Goal: Task Accomplishment & Management: Complete application form

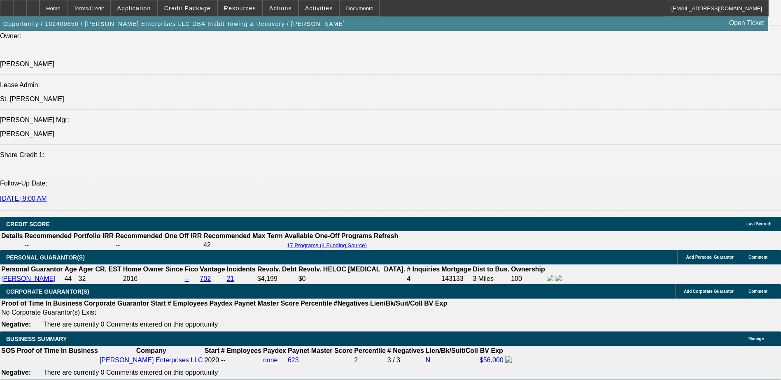
select select "0"
select select "2"
select select "0"
select select "2"
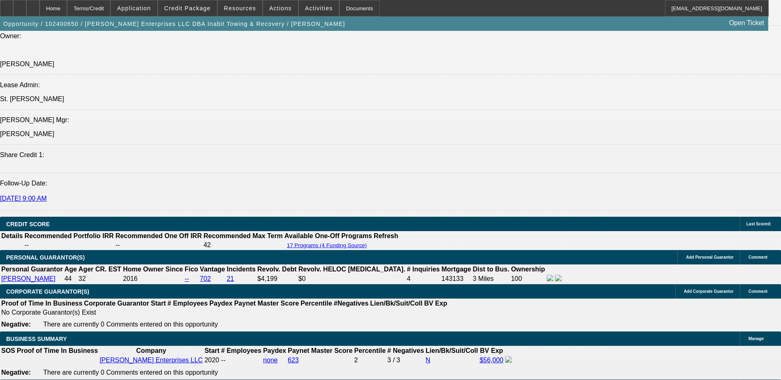
select select "0"
select select "2"
select select "0"
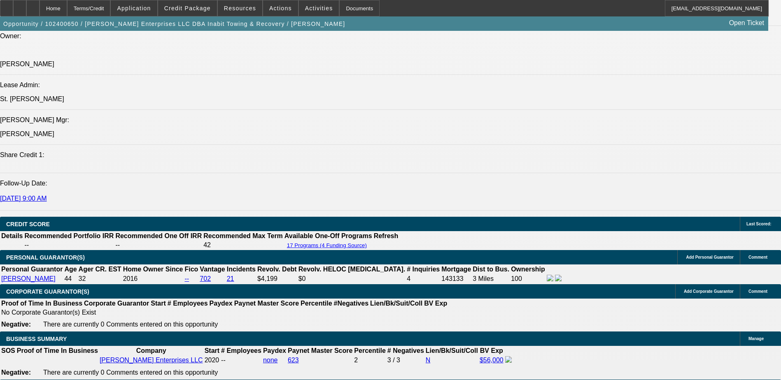
select select "2"
select select "0"
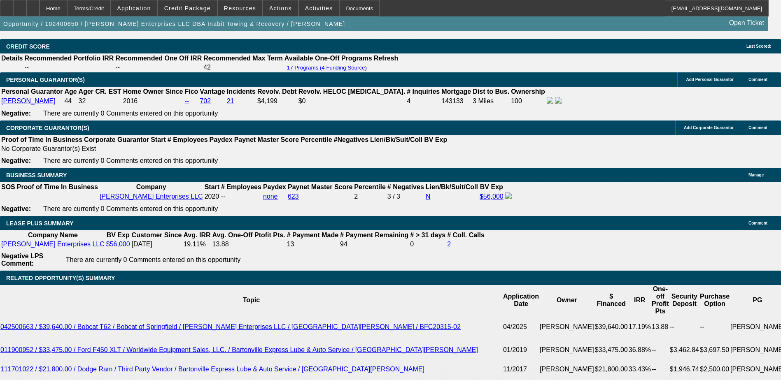
select select "1"
select select "2"
select select "6"
select select "1"
select select "2"
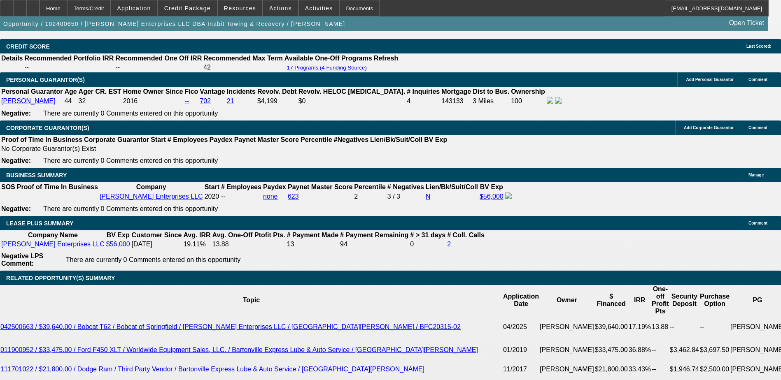
select select "6"
select select "1"
select select "2"
select select "6"
select select "1"
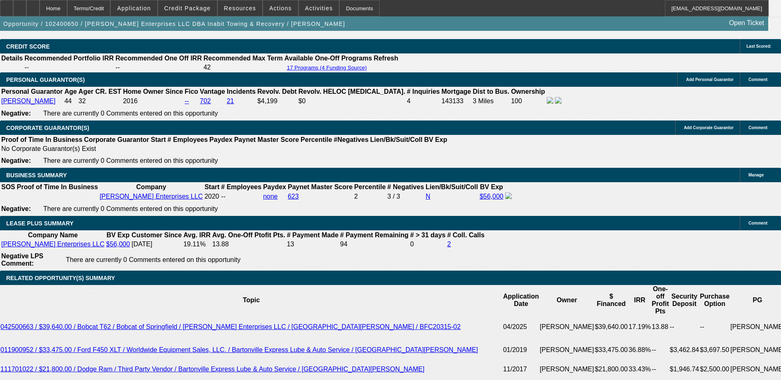
select select "2"
select select "6"
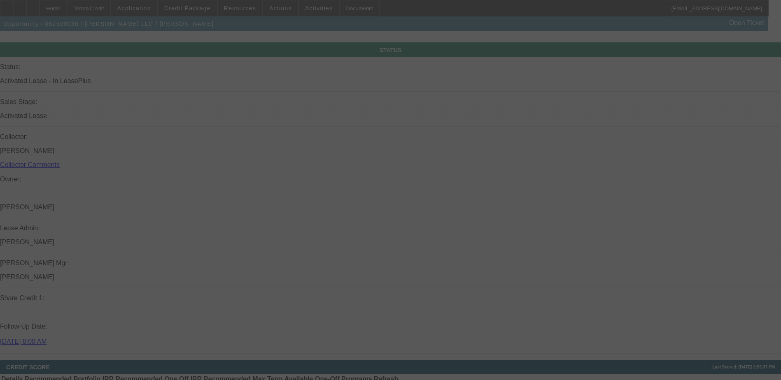
scroll to position [902, 0]
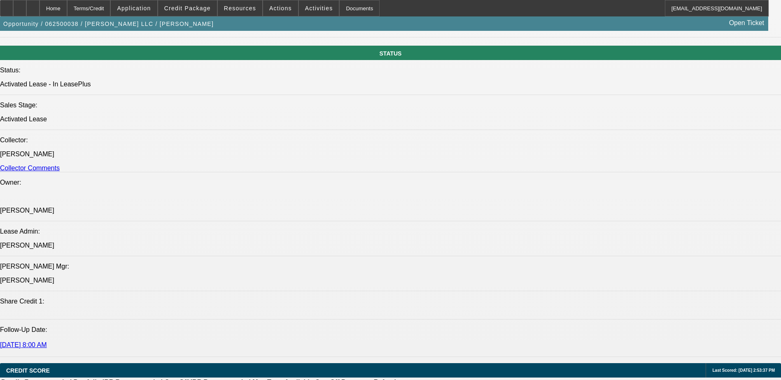
select select "0"
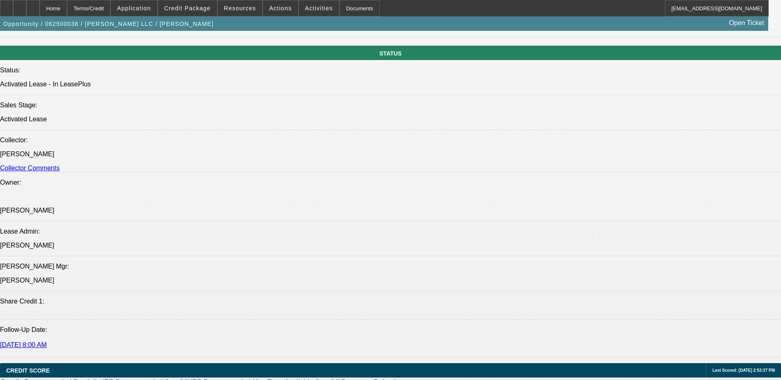
select select "0"
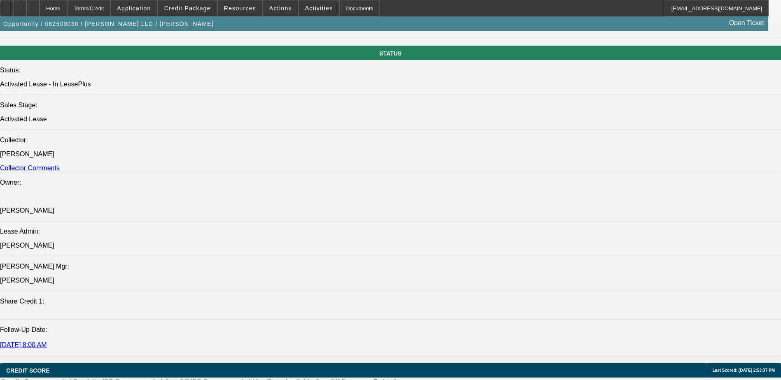
select select "0"
select select "1"
select select "6"
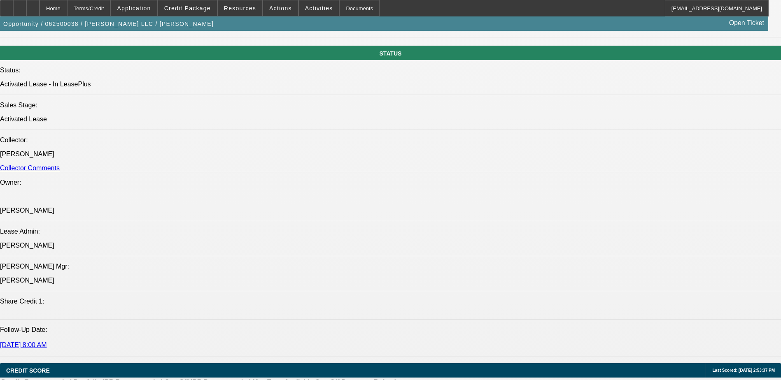
select select "1"
select select "6"
select select "1"
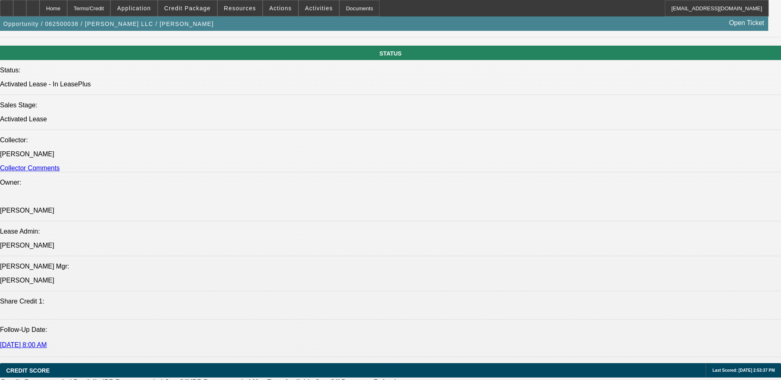
select select "6"
select select "1"
select select "6"
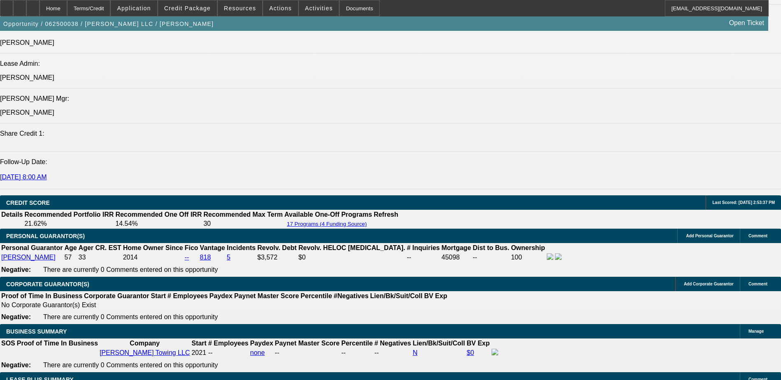
scroll to position [1108, 0]
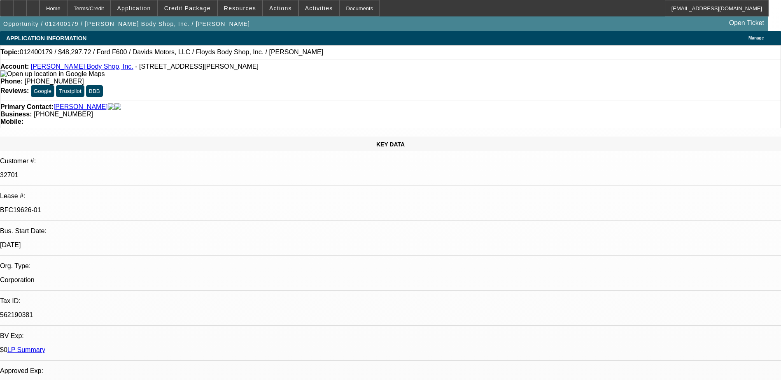
select select "0"
select select "2"
select select "0"
select select "2"
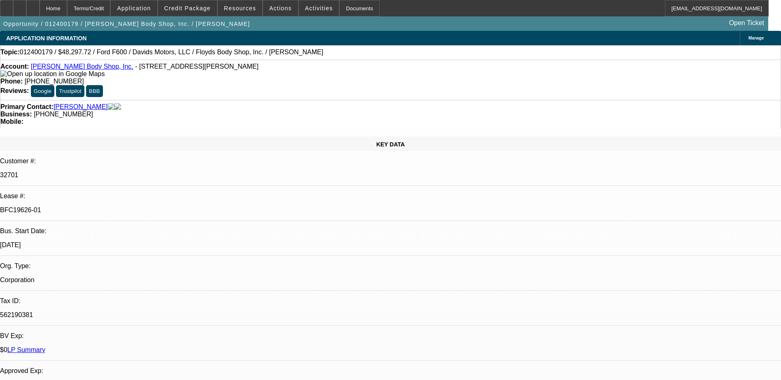
select select "0.1"
select select "0"
select select "2"
select select "0.1"
select select "0"
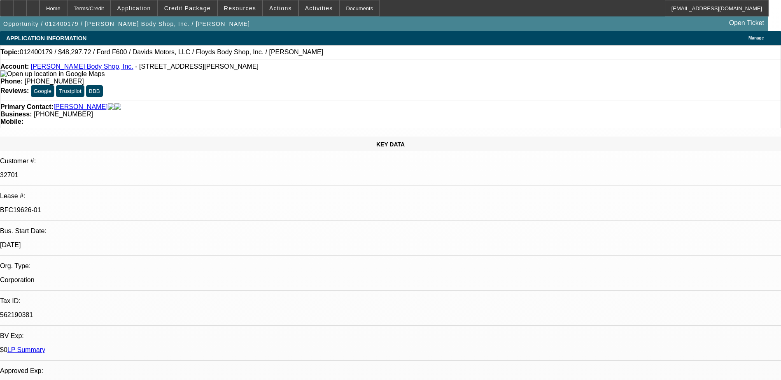
select select "2"
select select "0.1"
select select "1"
select select "2"
select select "6"
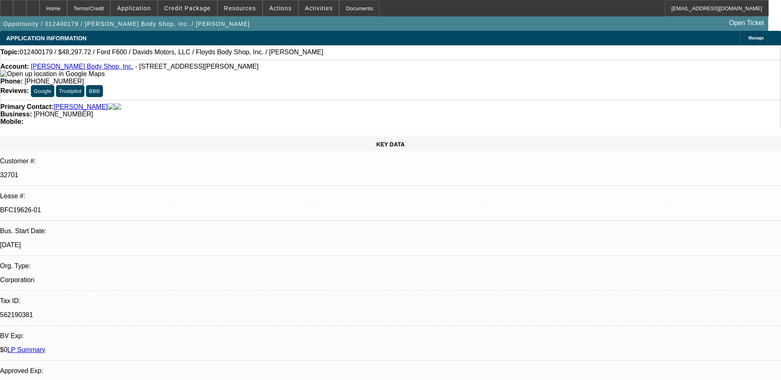
select select "1"
select select "2"
select select "4"
select select "1"
select select "2"
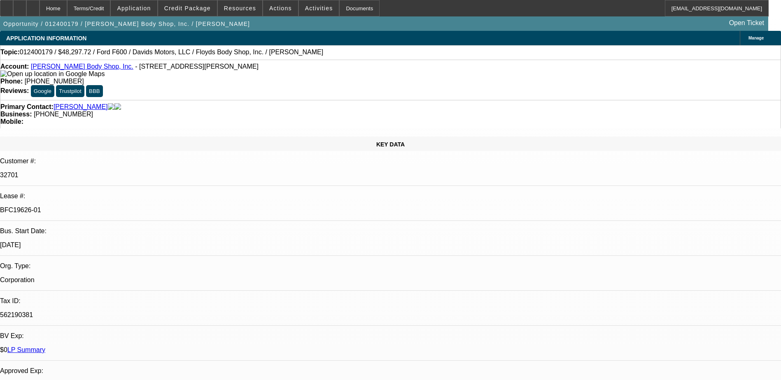
select select "4"
select select "1"
select select "2"
select select "4"
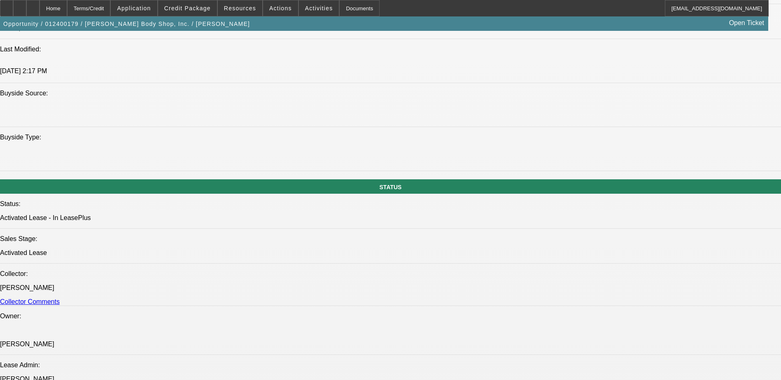
scroll to position [782, 0]
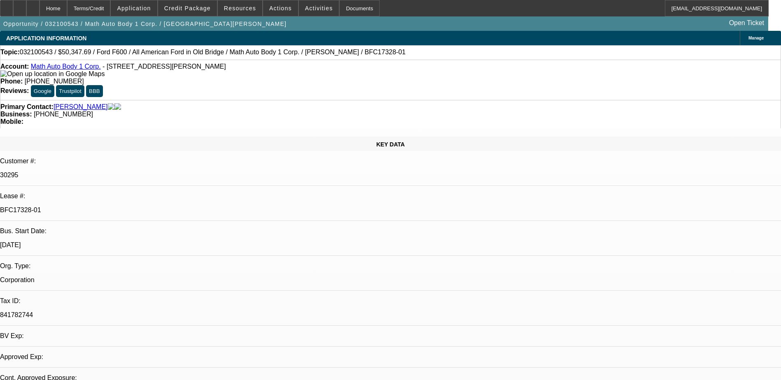
select select "0"
select select "2"
select select "0"
select select "1"
select select "2"
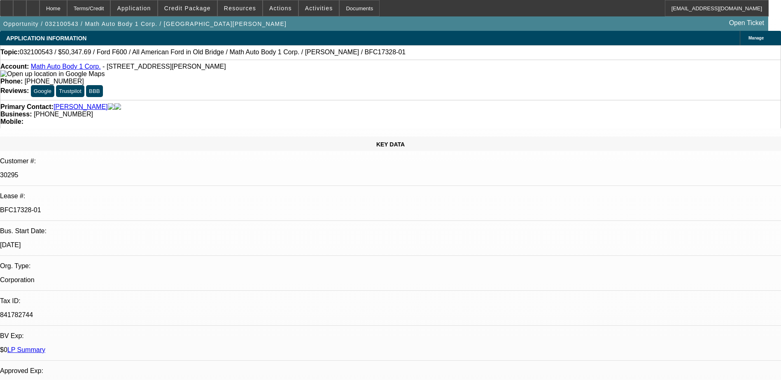
select select "6"
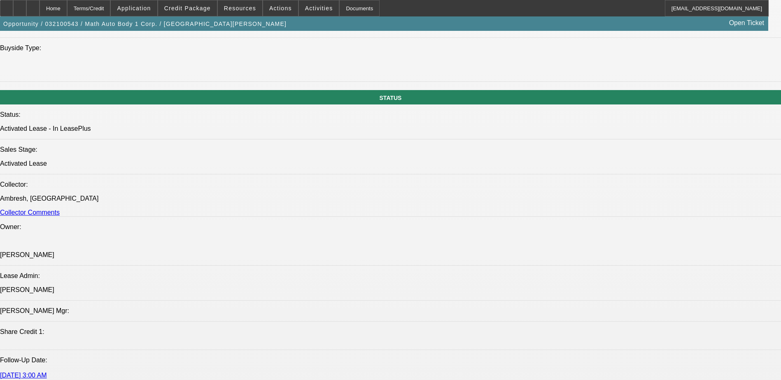
scroll to position [823, 0]
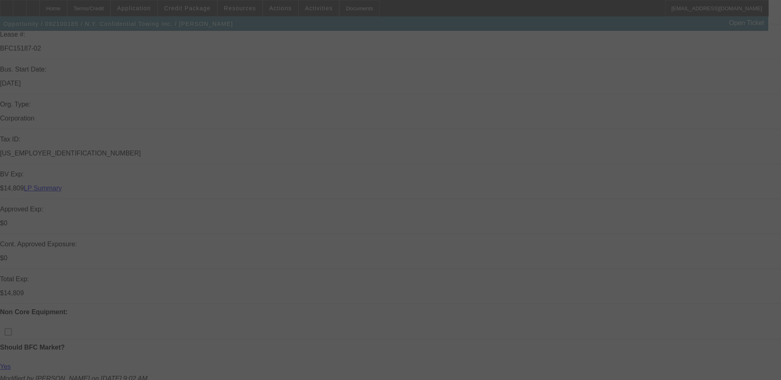
scroll to position [206, 0]
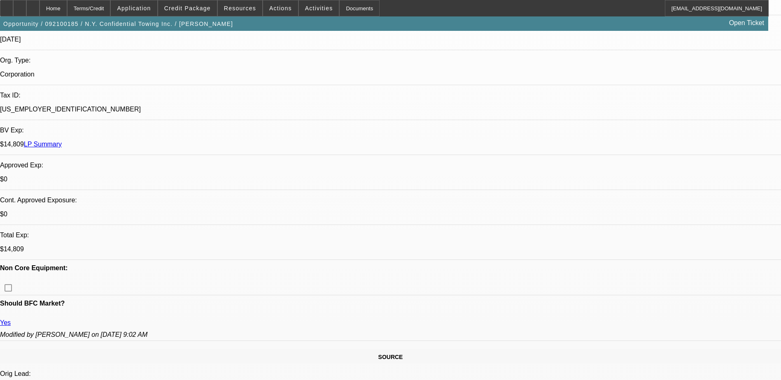
select select "0"
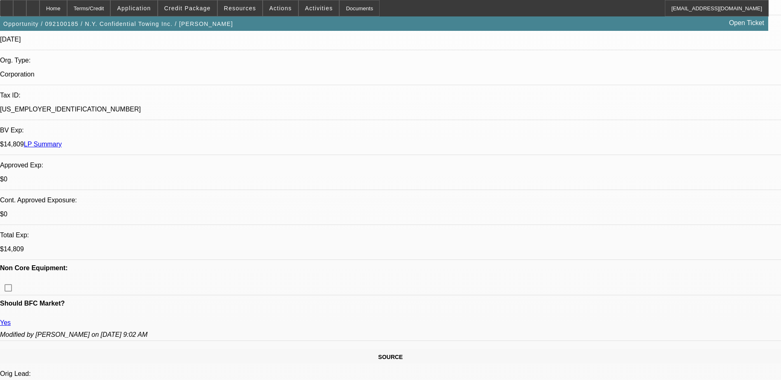
select select "0"
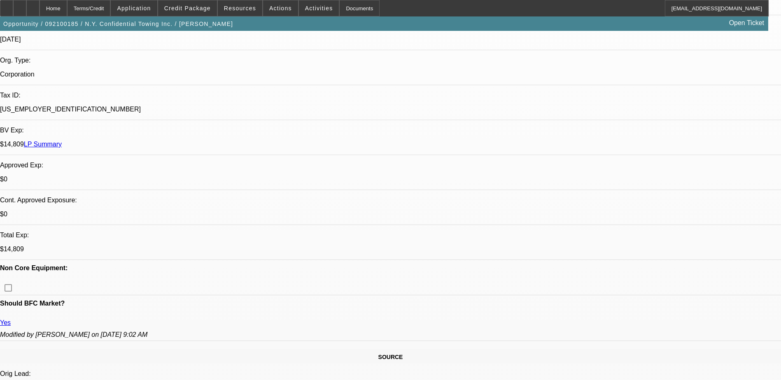
select select "0"
select select "1"
select select "3"
select select "6"
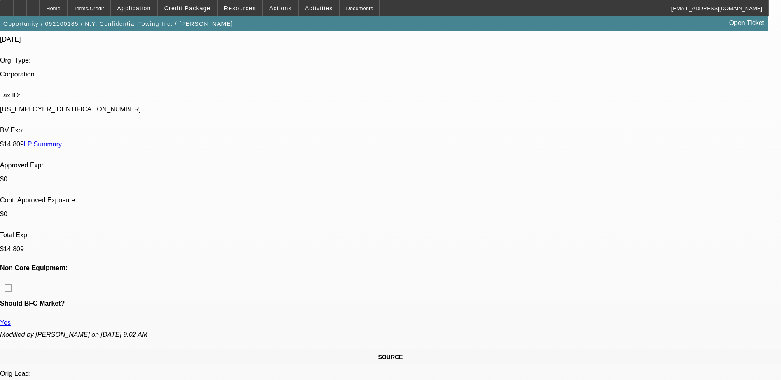
select select "1"
select select "3"
select select "6"
select select "1"
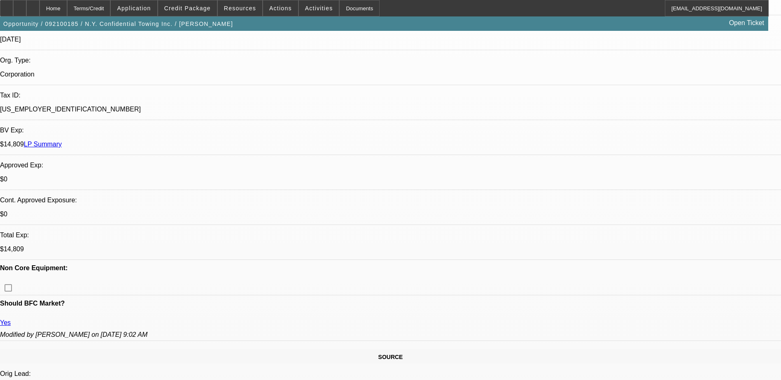
select select "6"
select select "1"
select select "6"
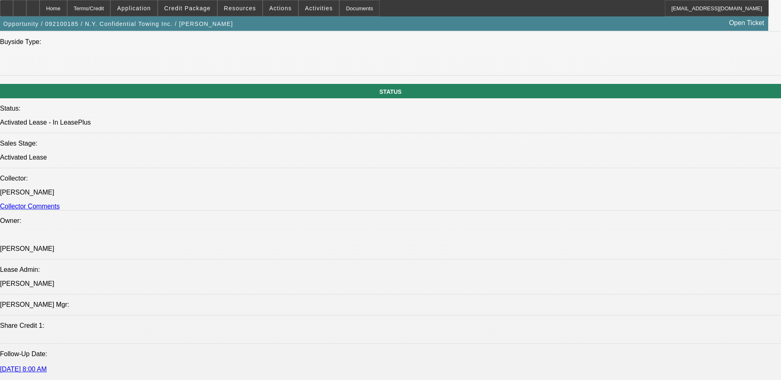
scroll to position [823, 0]
